Goal: Find specific page/section: Find specific page/section

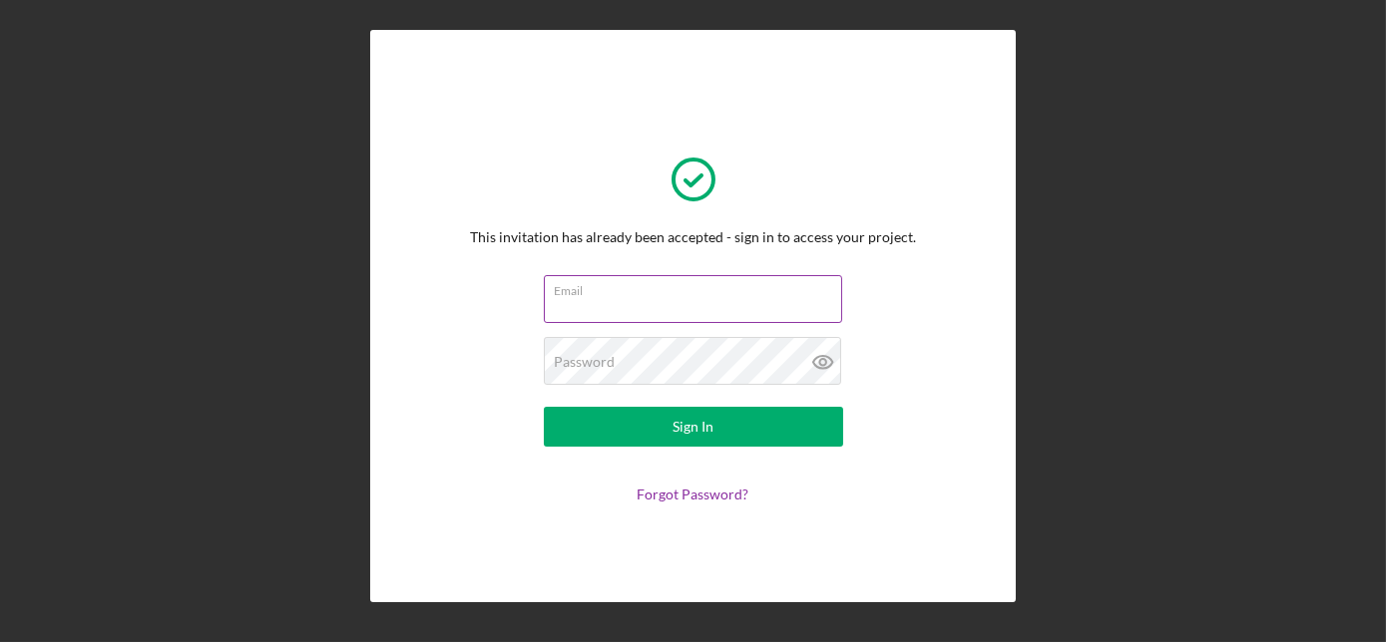
click at [654, 308] on input "Email" at bounding box center [693, 299] width 298 height 48
type input "[EMAIL_ADDRESS][DOMAIN_NAME]"
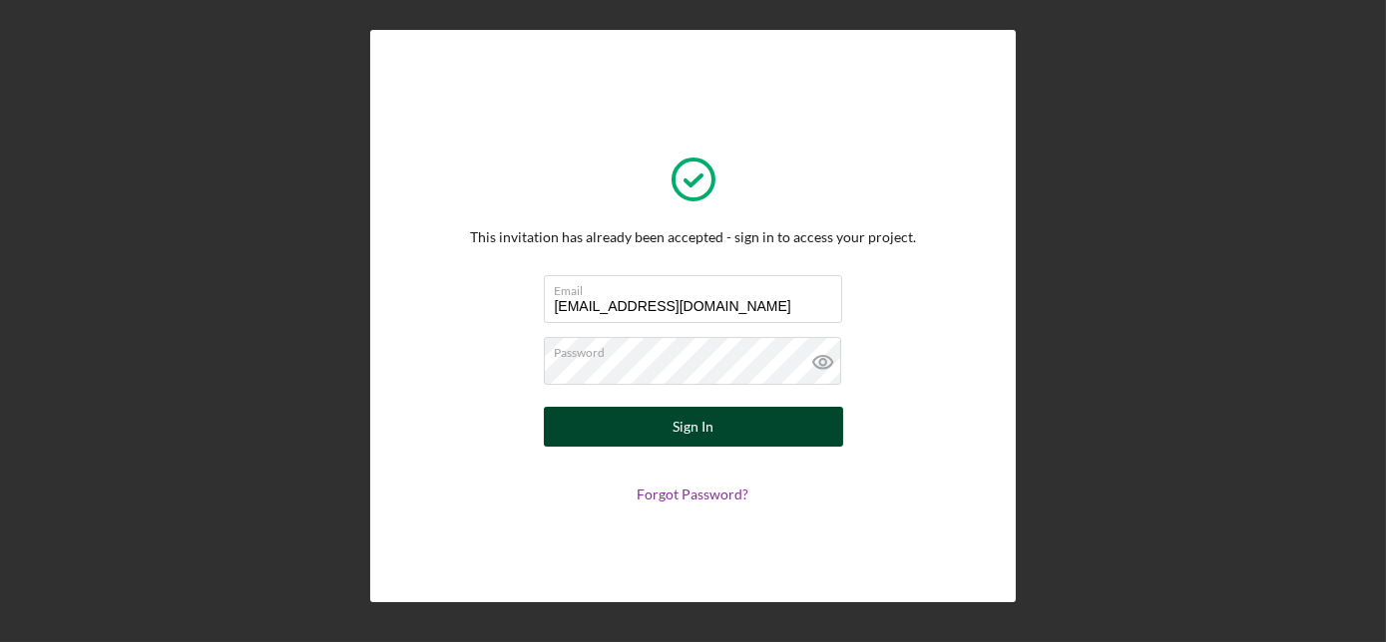
click at [664, 423] on button "Sign In" at bounding box center [693, 427] width 299 height 40
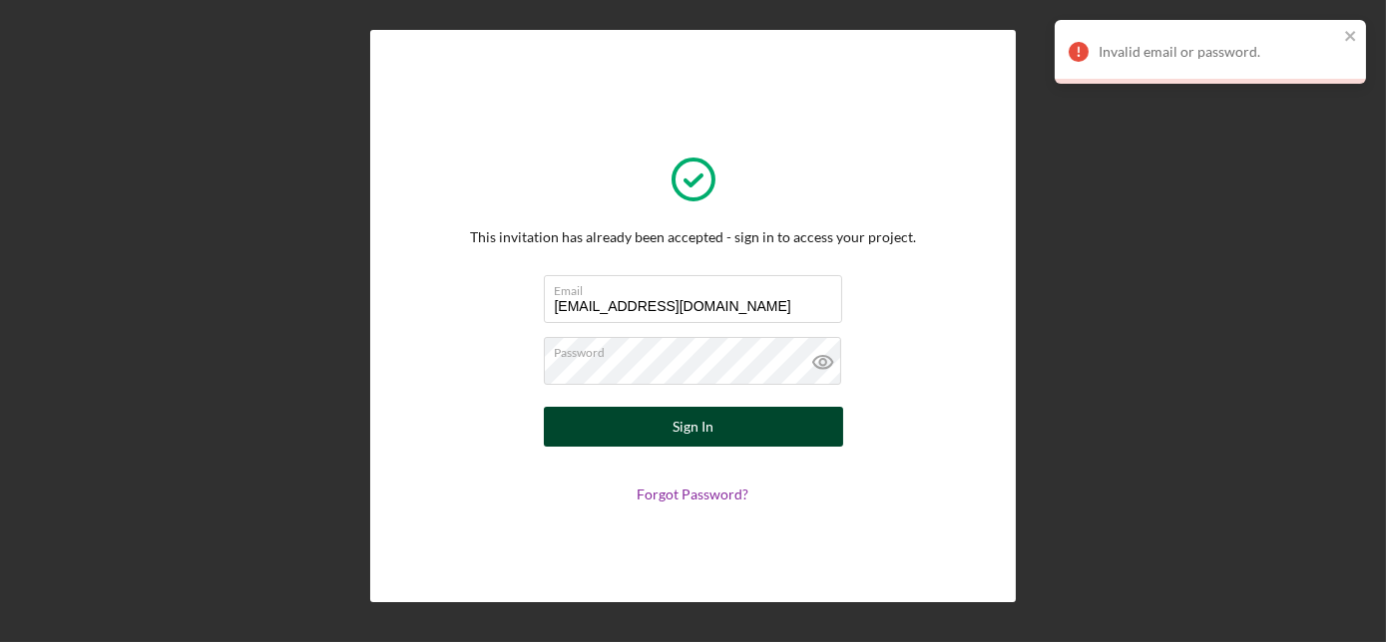
click at [667, 434] on button "Sign In" at bounding box center [693, 427] width 299 height 40
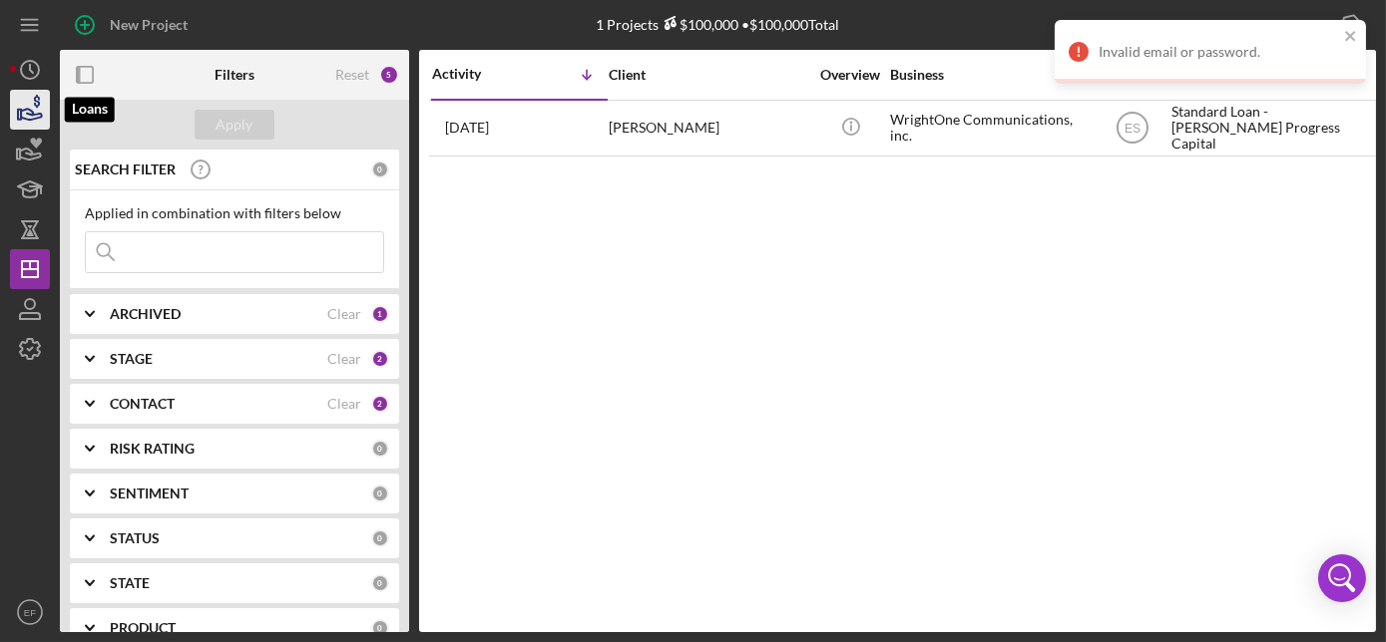
click at [26, 111] on icon "button" at bounding box center [30, 110] width 50 height 50
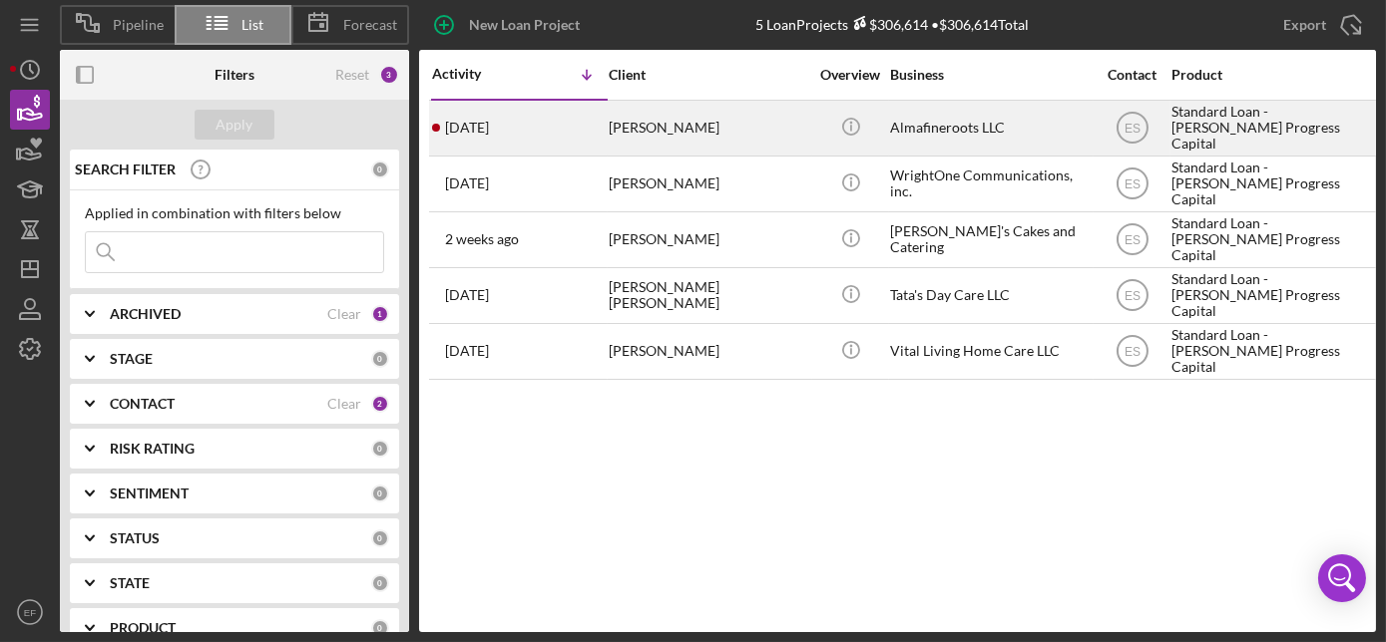
click at [648, 133] on div "[PERSON_NAME]" at bounding box center [709, 128] width 200 height 53
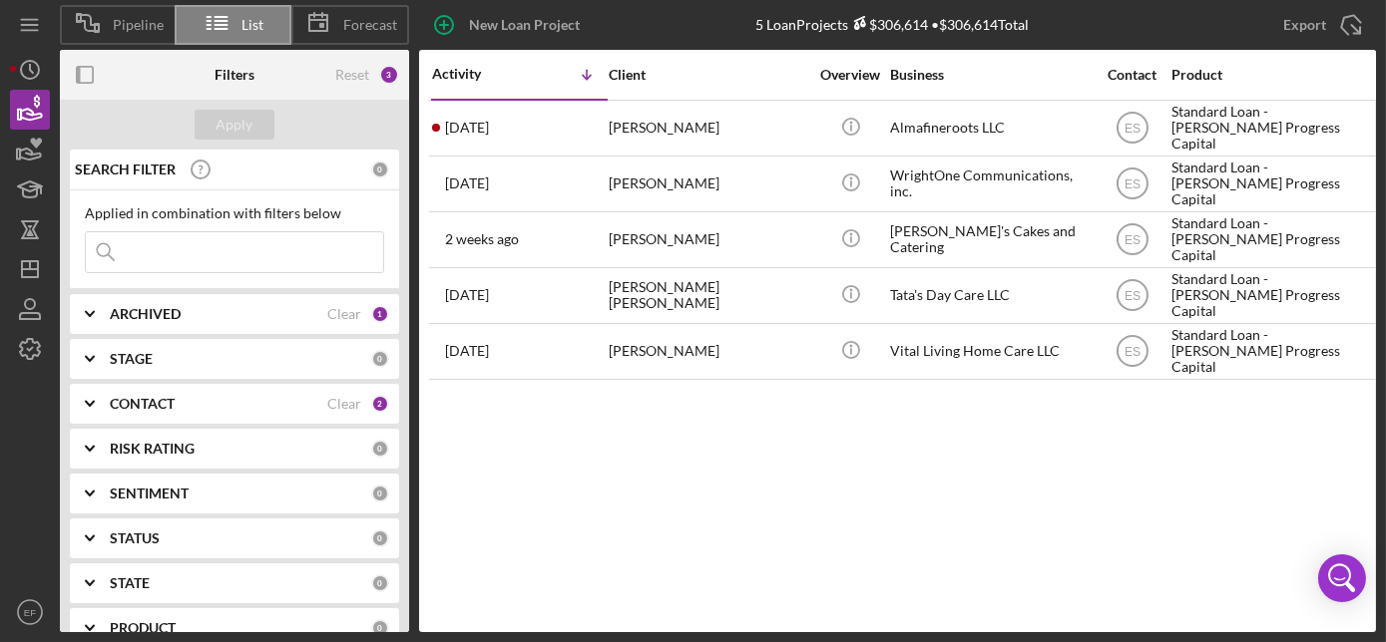
drag, startPoint x: 665, startPoint y: 618, endPoint x: 513, endPoint y: 580, distance: 157.3
click at [513, 580] on div "Activity Icon/Table Sort Arrow Client Overview Business Contact Product Amount …" at bounding box center [897, 341] width 957 height 583
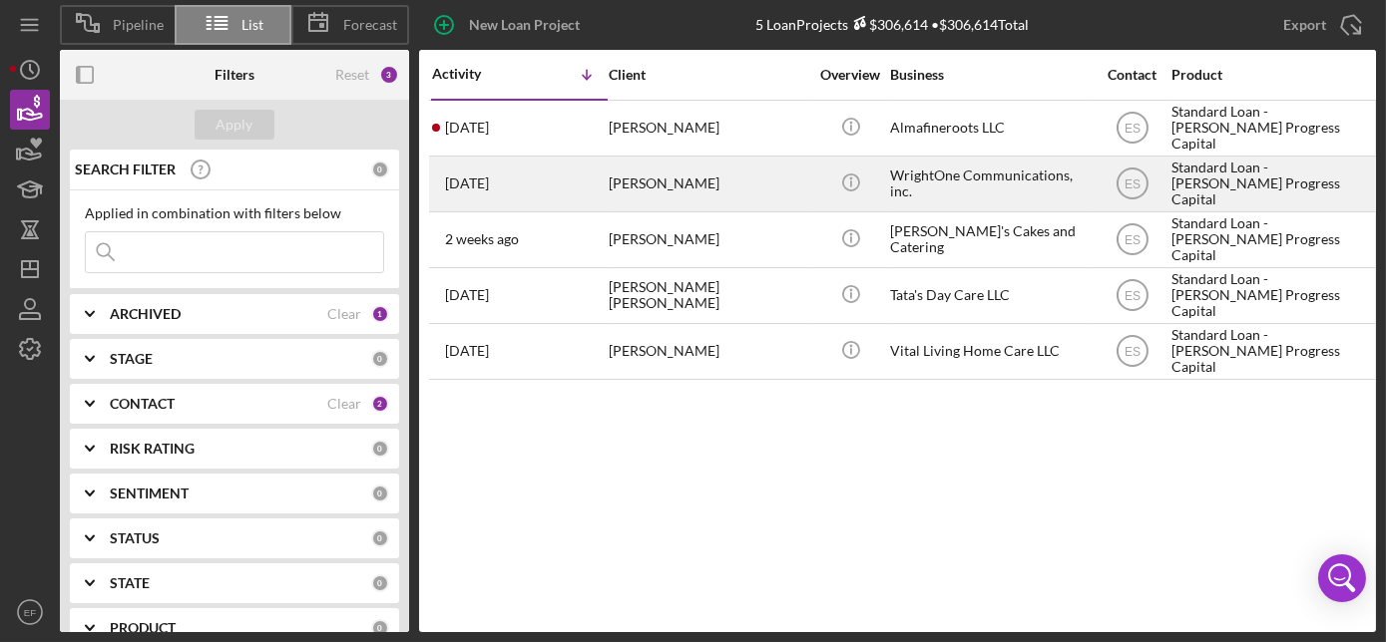
click at [486, 177] on time "[DATE]" at bounding box center [467, 184] width 44 height 16
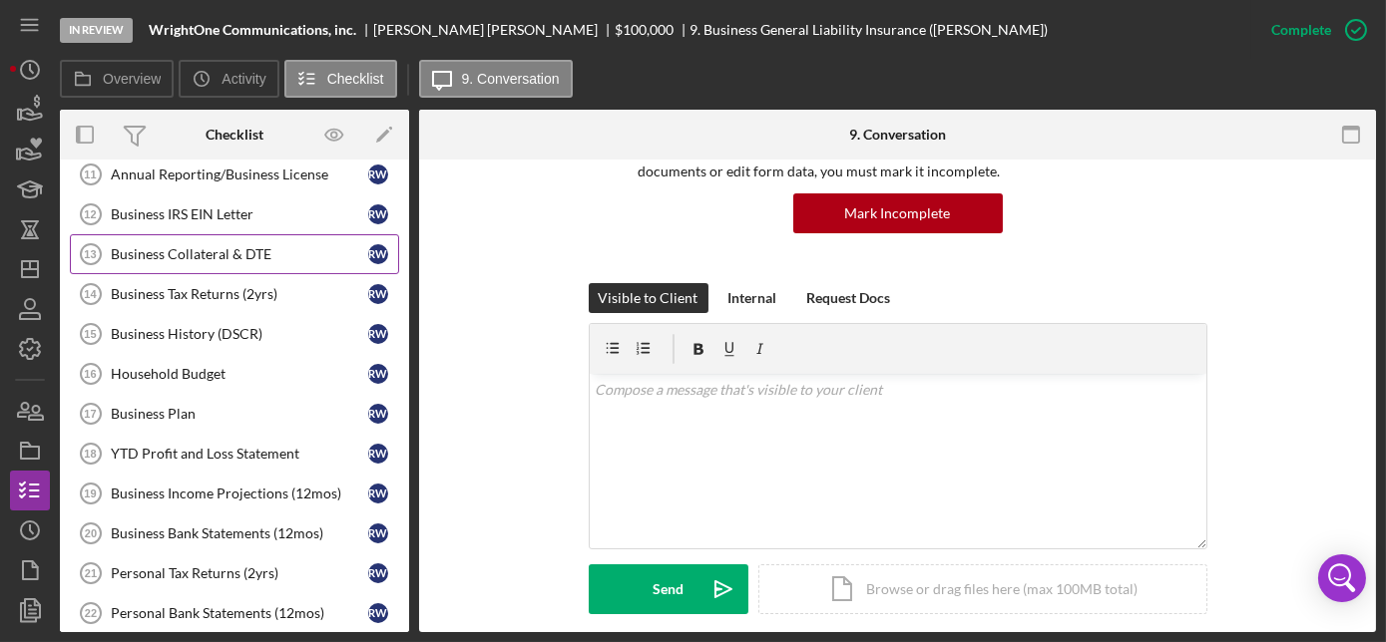
scroll to position [271, 0]
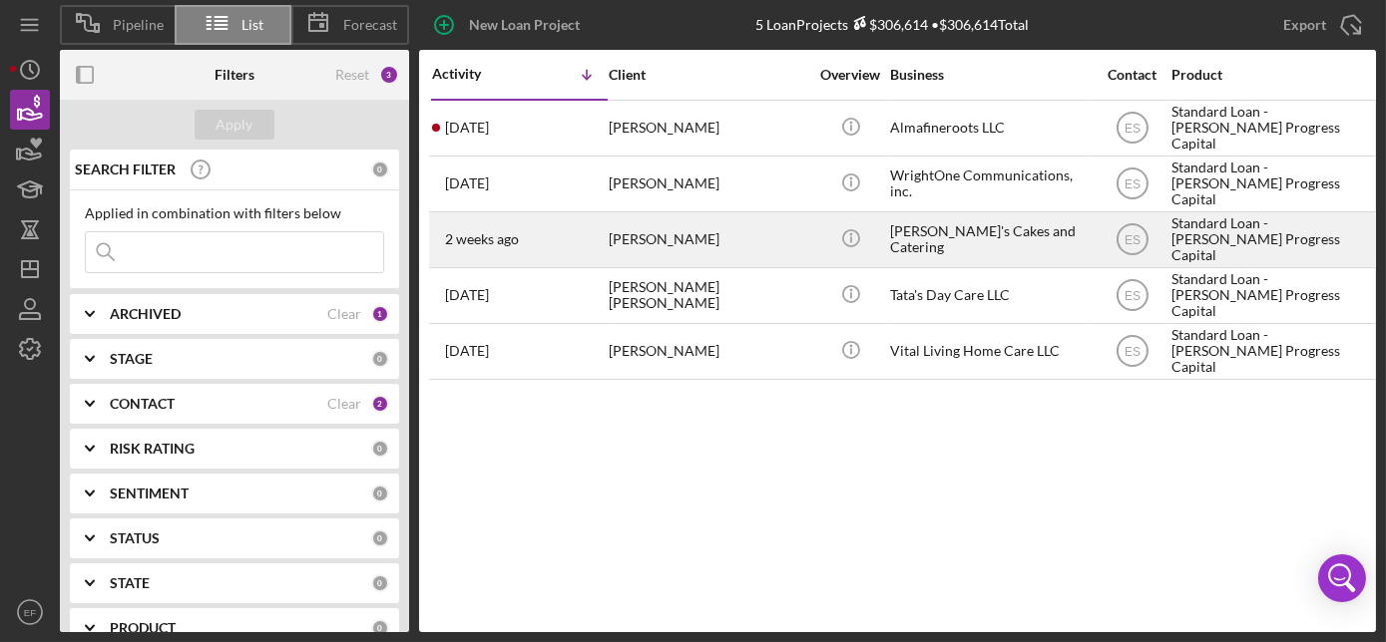
click at [639, 239] on div "[PERSON_NAME]" at bounding box center [709, 239] width 200 height 53
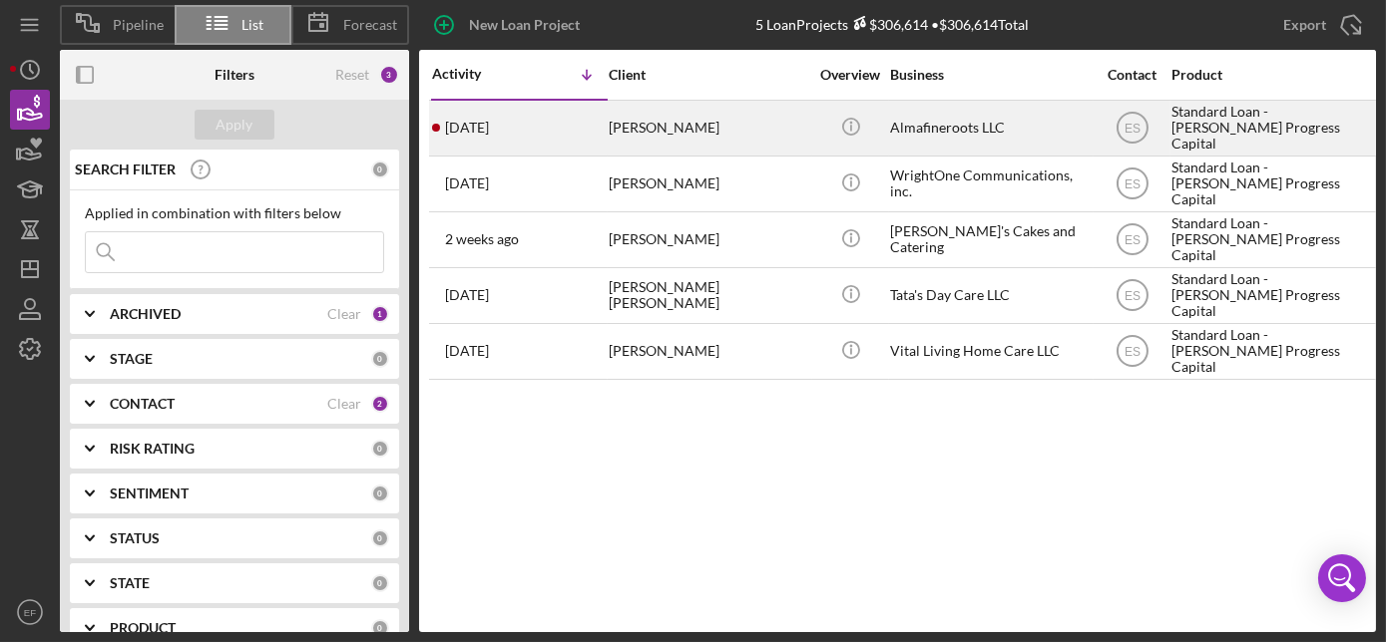
click at [911, 125] on div "Almafineroots LLC" at bounding box center [990, 128] width 200 height 53
